Goal: Information Seeking & Learning: Learn about a topic

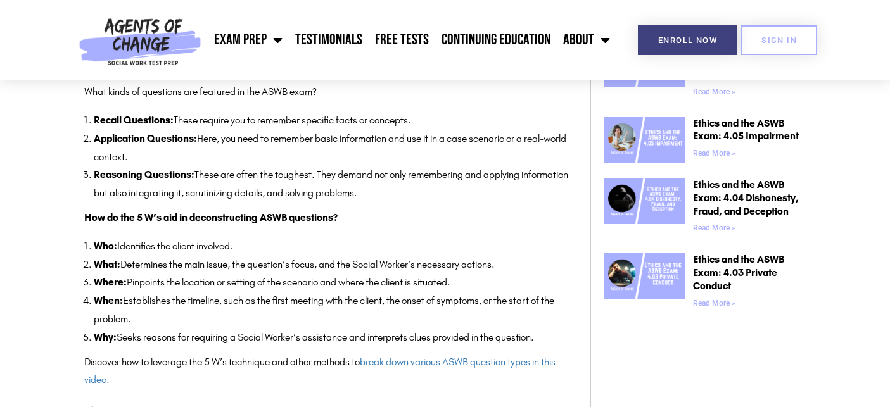
scroll to position [792, 0]
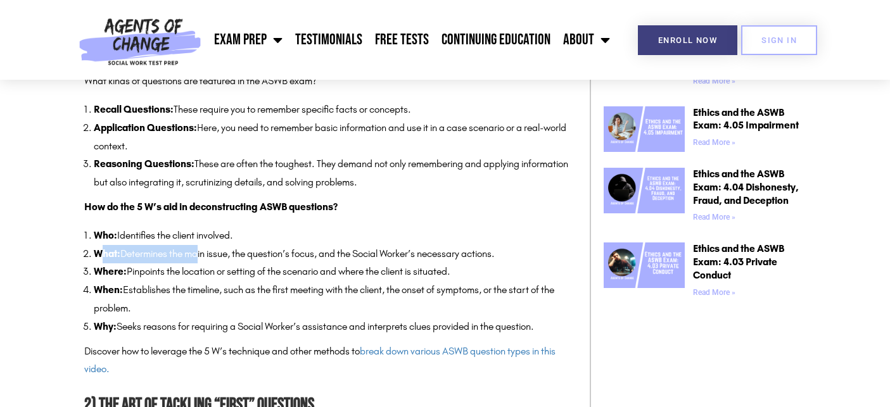
drag, startPoint x: 101, startPoint y: 246, endPoint x: 193, endPoint y: 260, distance: 92.9
click at [193, 260] on li "What: Determines the main issue, the question’s focus, and the Social Worker’s …" at bounding box center [335, 254] width 483 height 18
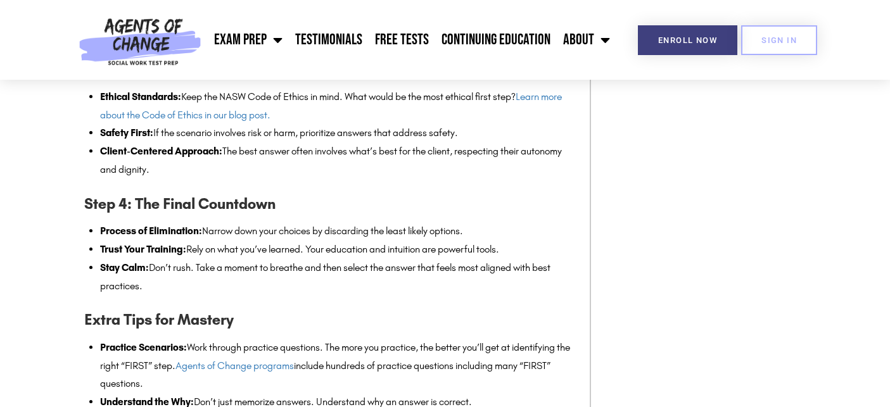
scroll to position [1390, 0]
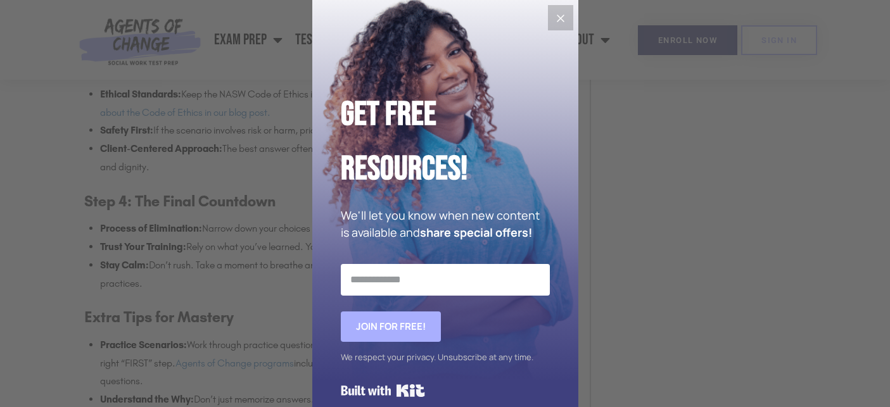
click at [559, 18] on icon "Close" at bounding box center [560, 18] width 15 height 15
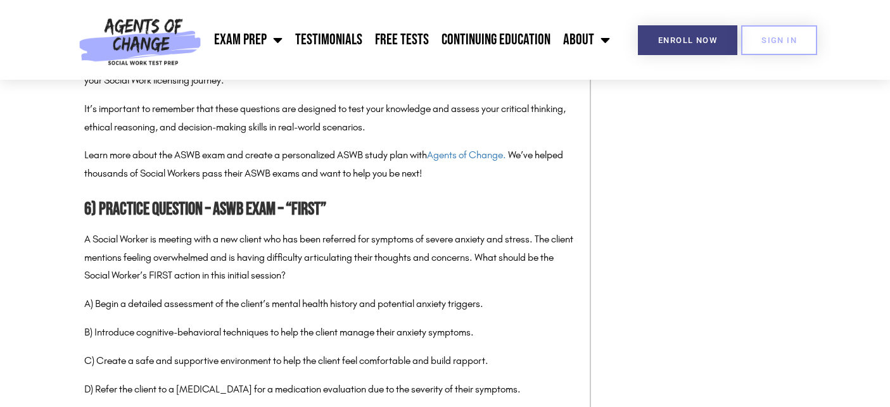
scroll to position [3738, 0]
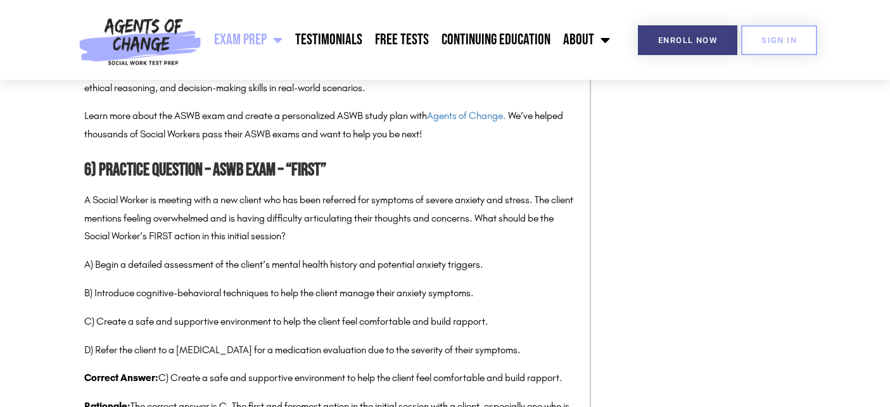
click at [234, 48] on link "Exam Prep" at bounding box center [248, 40] width 81 height 32
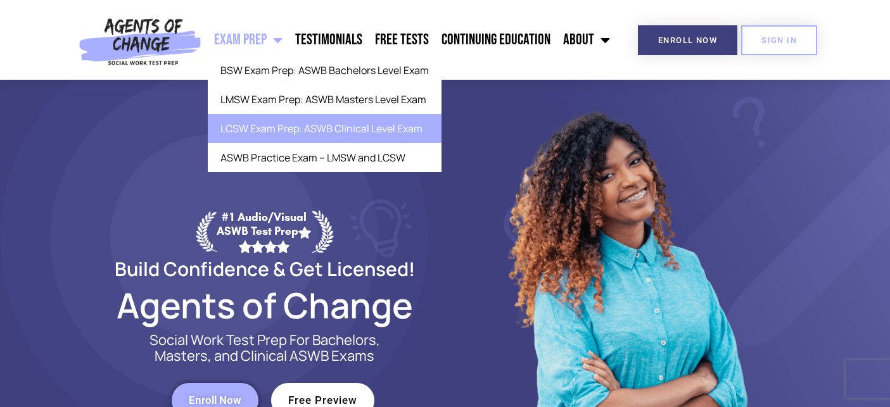
click at [265, 130] on link "LCSW Exam Prep: ASWB Clinical Level Exam" at bounding box center [325, 128] width 234 height 29
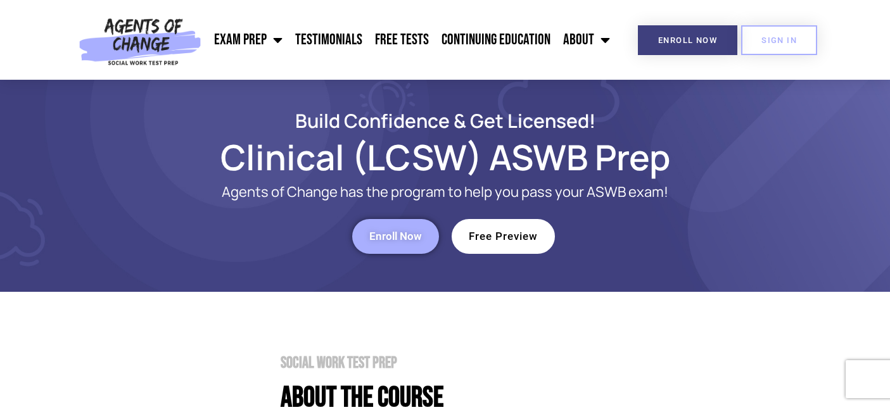
click at [536, 244] on link "Free Preview" at bounding box center [503, 236] width 103 height 35
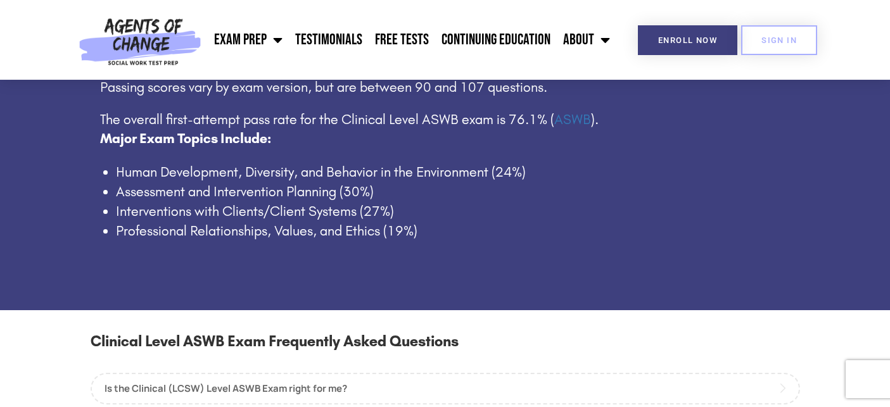
scroll to position [877, 0]
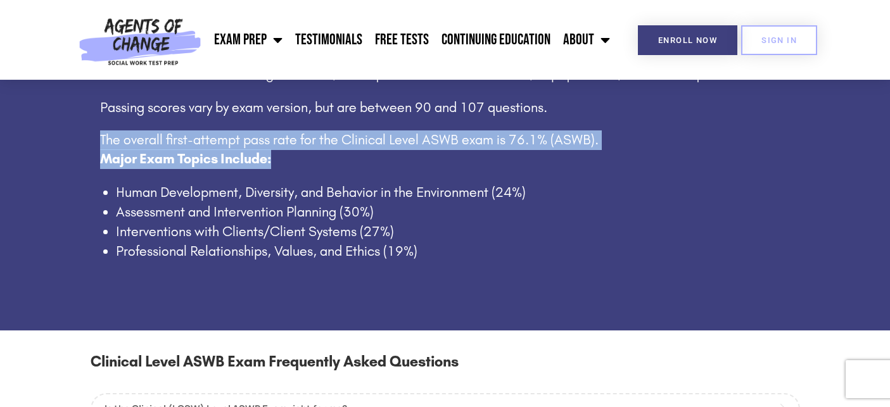
drag, startPoint x: 97, startPoint y: 141, endPoint x: 374, endPoint y: 154, distance: 277.7
click at [374, 154] on div "About the Clinical (LCSW) Level ASWB Exam The exam contains 170 multiple-choice…" at bounding box center [445, 109] width 722 height 317
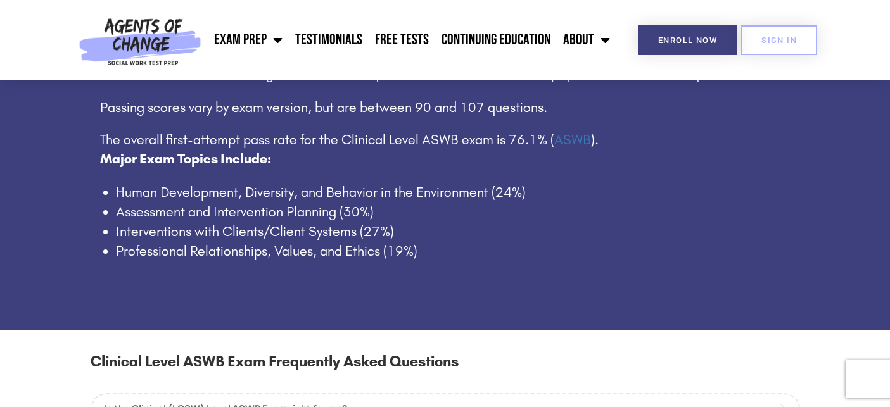
click at [388, 174] on div "Major Exam Topics Include: Human Development, Diversity, and Behavior in the En…" at bounding box center [453, 204] width 706 height 111
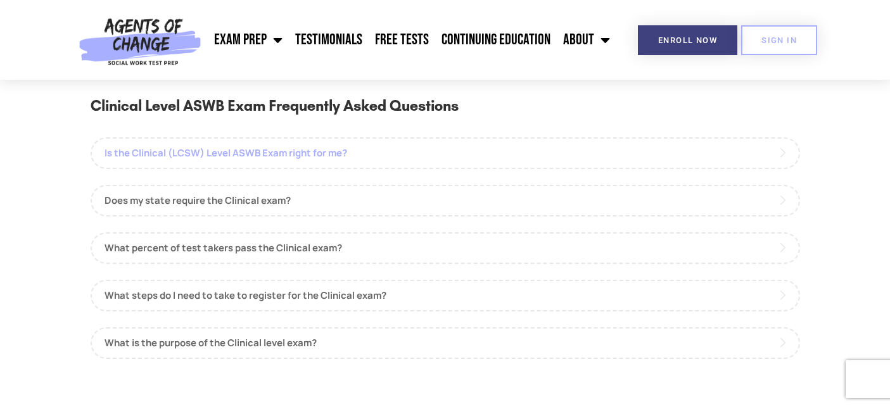
scroll to position [1201, 0]
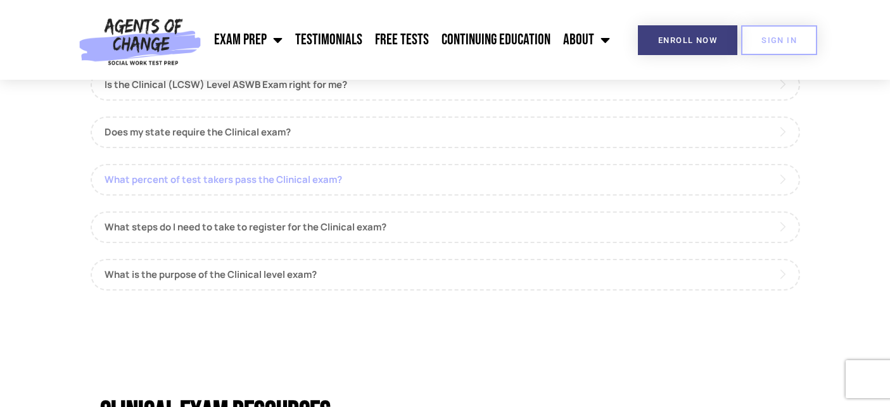
click at [158, 181] on link "What percent of test takers pass the Clinical exam?" at bounding box center [445, 180] width 709 height 32
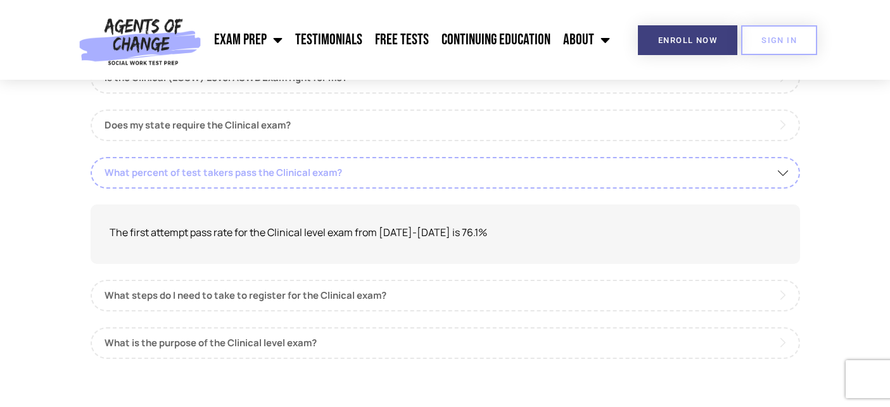
scroll to position [1219, 0]
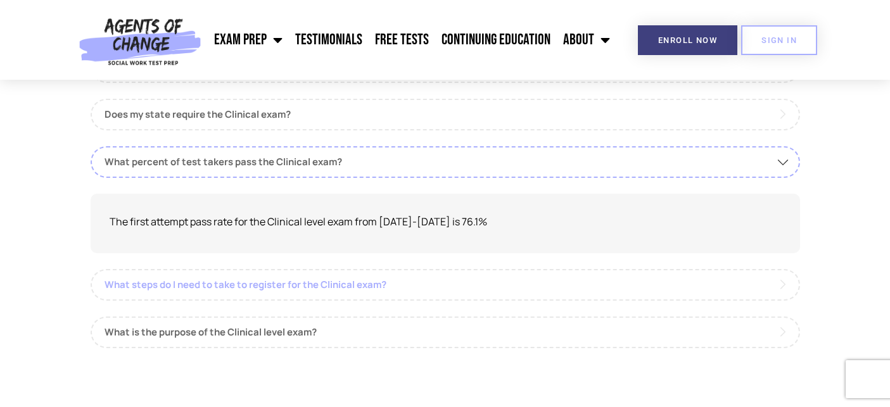
click at [135, 289] on link "What steps do I need to take to register for the Clinical exam?" at bounding box center [445, 285] width 709 height 32
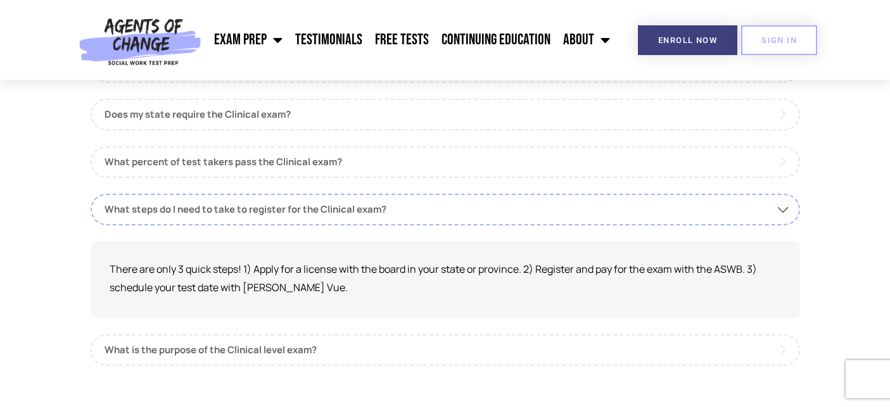
scroll to position [1247, 0]
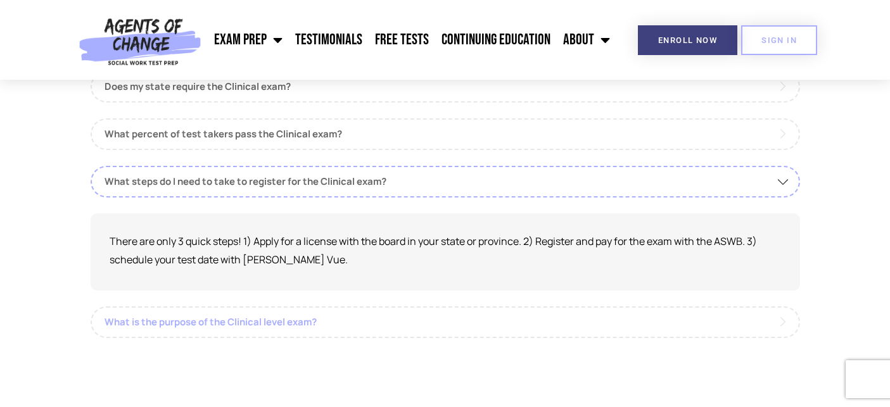
click at [155, 322] on link "What is the purpose of the Clinical level exam?" at bounding box center [445, 323] width 709 height 32
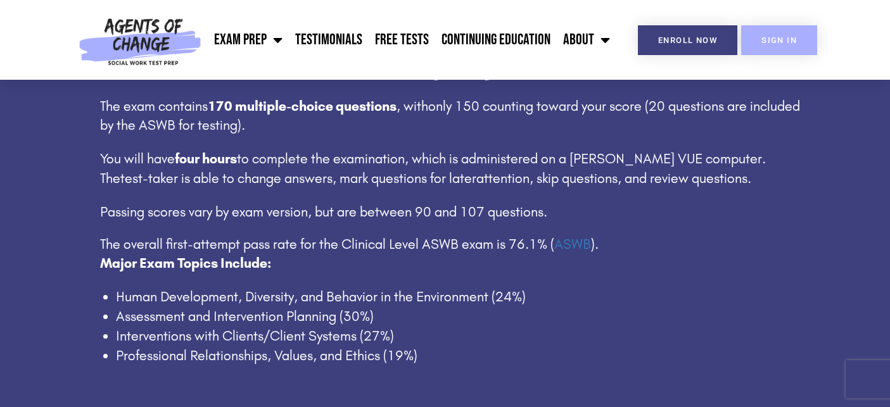
scroll to position [773, 0]
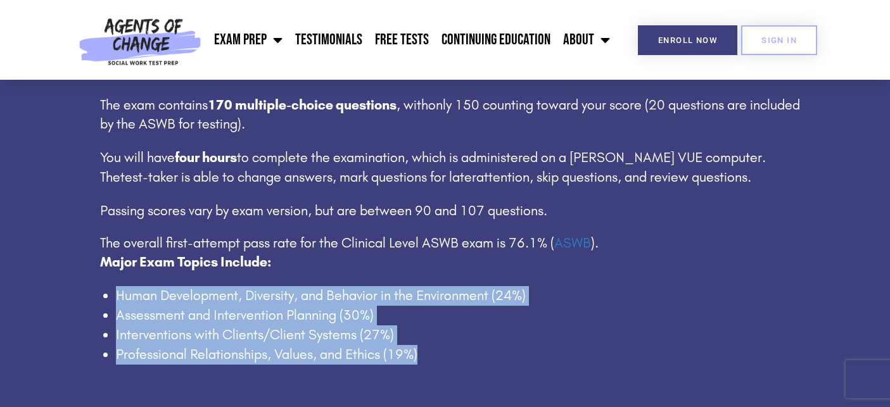
drag, startPoint x: 118, startPoint y: 300, endPoint x: 424, endPoint y: 351, distance: 309.5
click at [424, 351] on ul "Human Development, Diversity, and Behavior in the Environment (24%) Assessment …" at bounding box center [461, 325] width 690 height 78
click at [431, 349] on li "Professional Relationships, Values, and Ethics (19%)" at bounding box center [461, 355] width 690 height 20
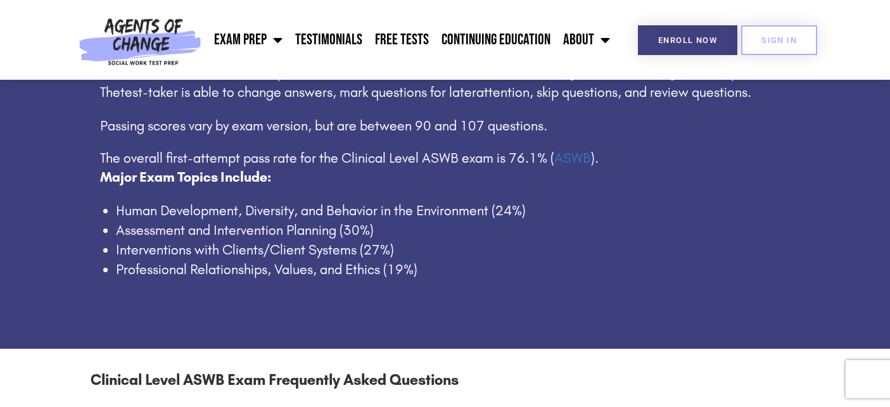
scroll to position [868, 0]
